Goal: Transaction & Acquisition: Purchase product/service

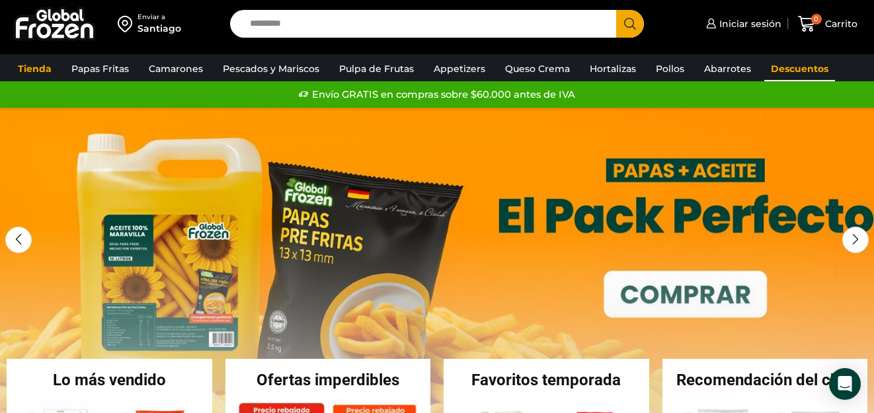
click at [798, 65] on link "Descuentos" at bounding box center [799, 68] width 71 height 25
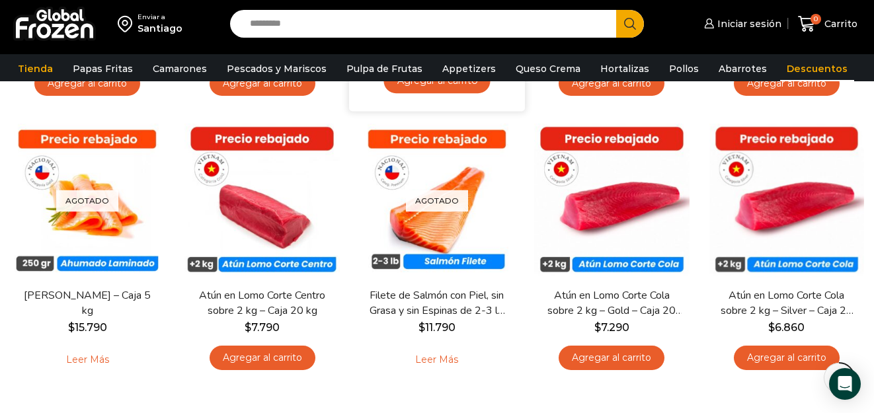
scroll to position [330, 0]
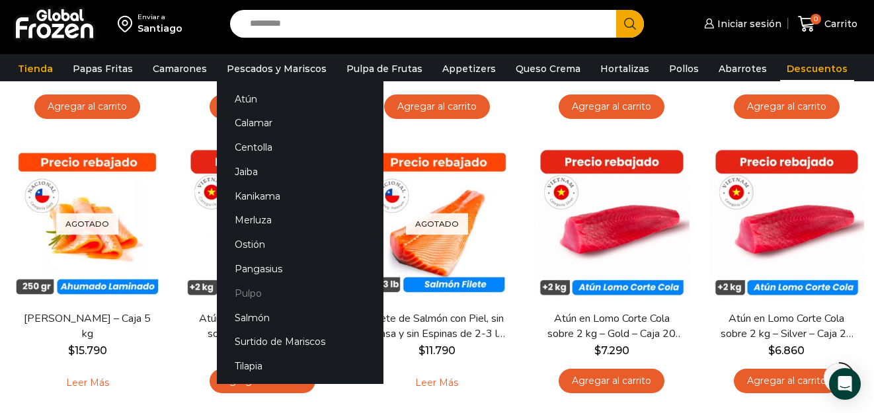
click at [243, 293] on link "Pulpo" at bounding box center [300, 293] width 167 height 24
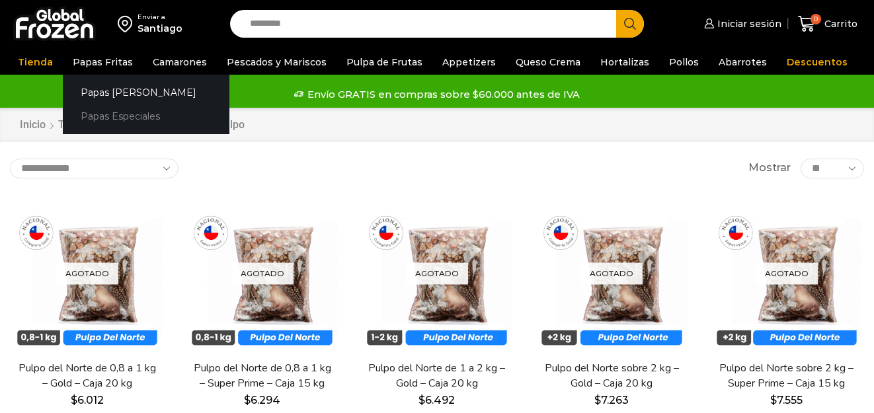
click at [108, 116] on link "Papas Especiales" at bounding box center [146, 116] width 167 height 24
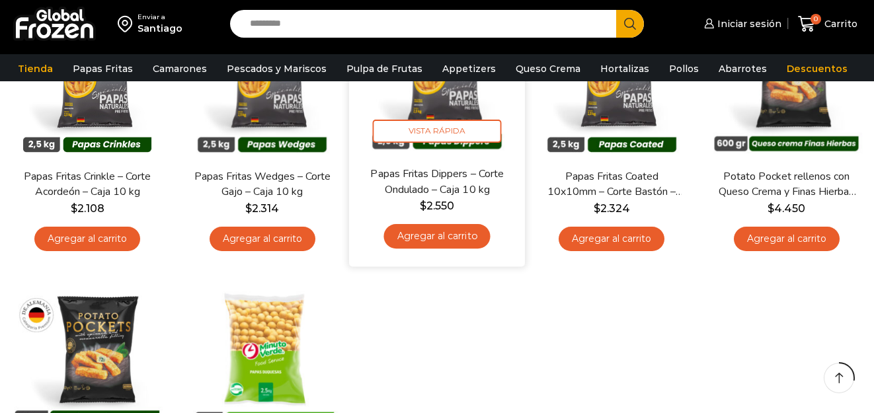
click at [424, 237] on link "Agregar al carrito" at bounding box center [436, 236] width 106 height 24
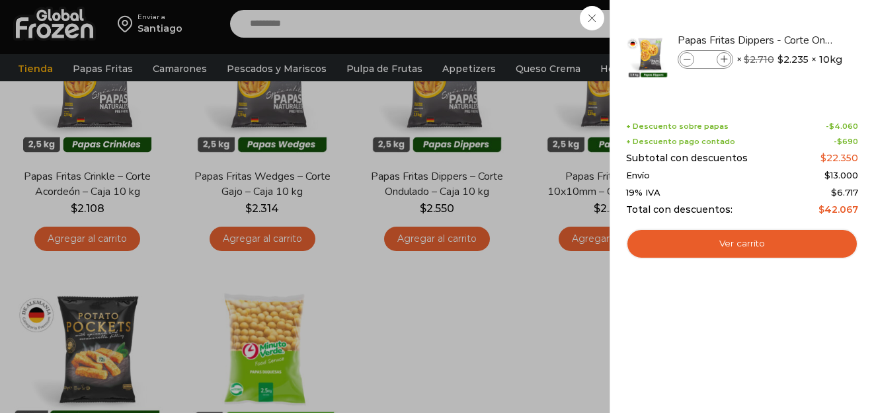
click at [794, 17] on div "1 Carrito 1 1 Shopping Cart *" at bounding box center [827, 24] width 66 height 31
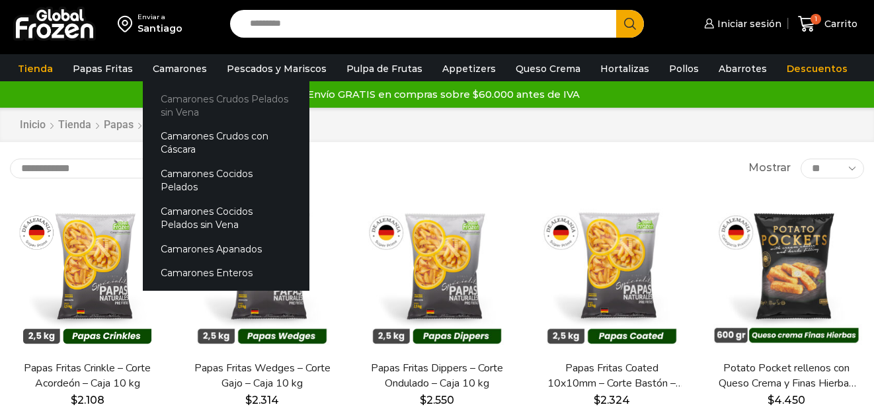
click at [197, 100] on link "Camarones Crudos Pelados sin Vena" at bounding box center [226, 106] width 167 height 38
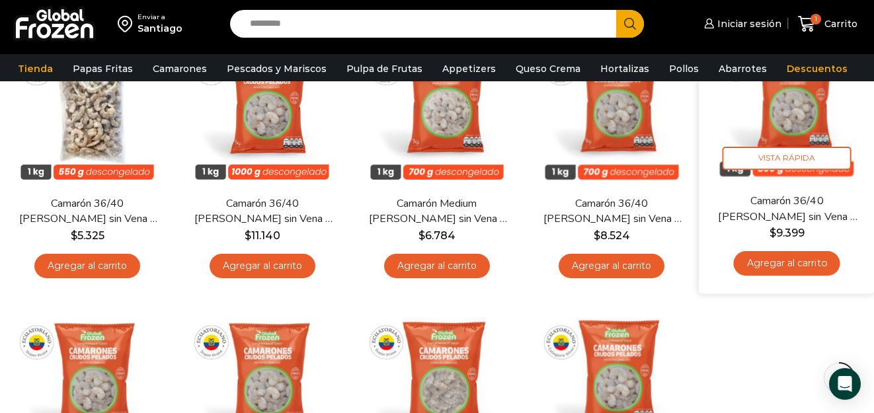
scroll to position [264, 0]
